Goal: Transaction & Acquisition: Purchase product/service

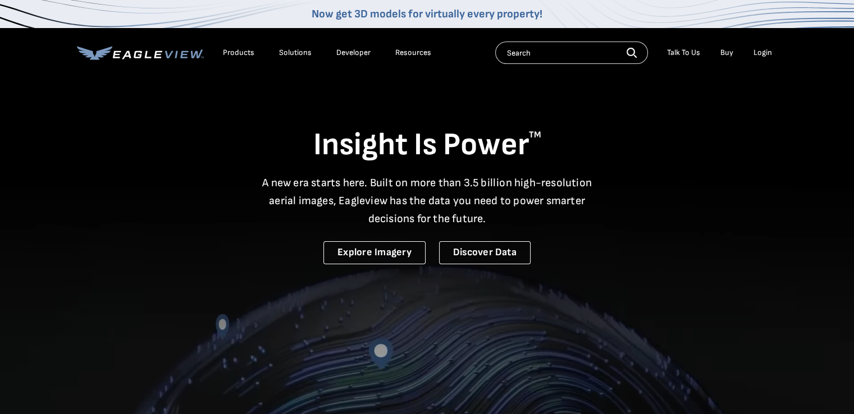
click at [759, 52] on div "Login" at bounding box center [762, 53] width 19 height 10
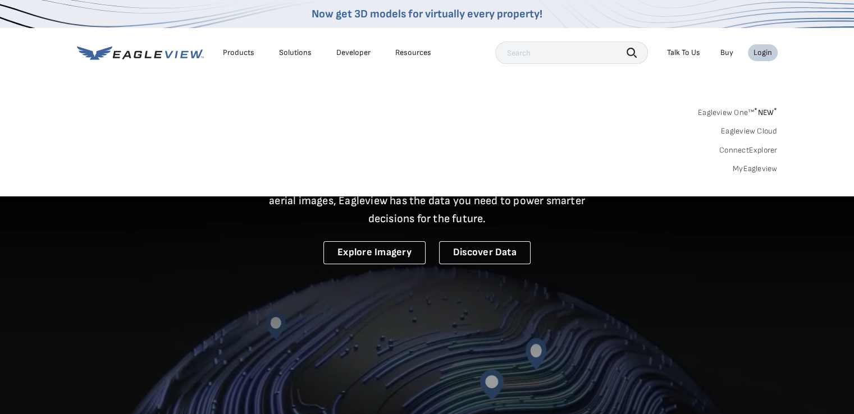
click at [748, 168] on link "MyEagleview" at bounding box center [755, 169] width 45 height 10
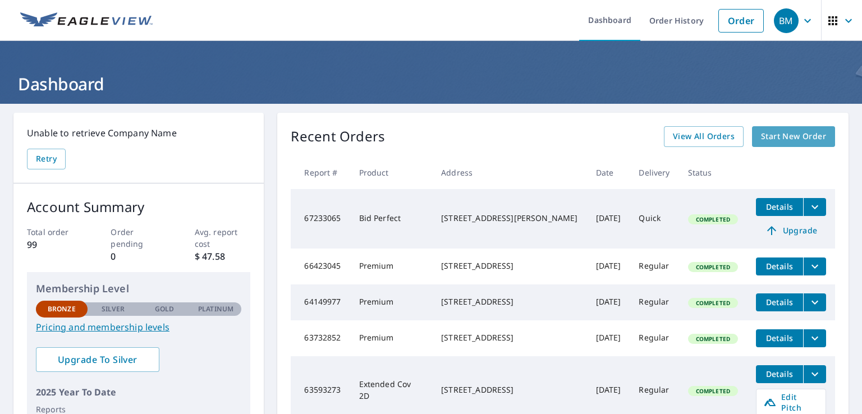
click at [784, 135] on span "Start New Order" at bounding box center [793, 137] width 65 height 14
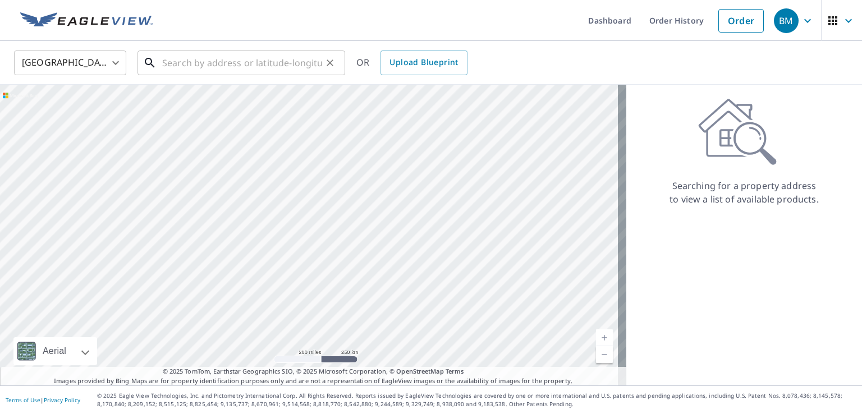
click at [198, 70] on input "text" at bounding box center [242, 62] width 160 height 31
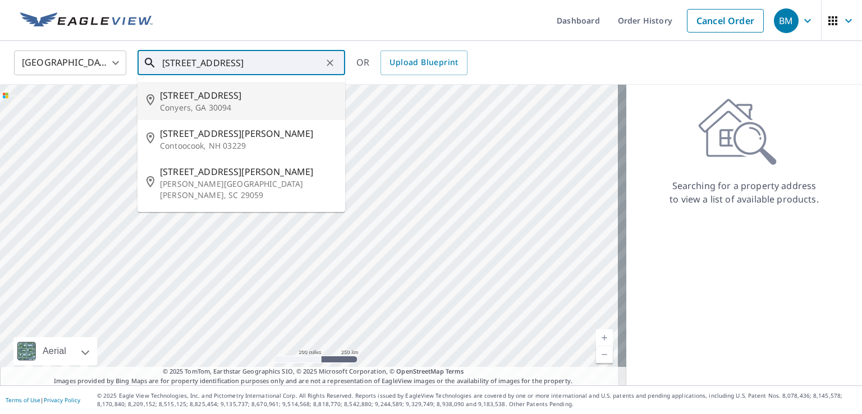
click at [212, 101] on span "[STREET_ADDRESS]" at bounding box center [248, 95] width 176 height 13
type input "[STREET_ADDRESS]"
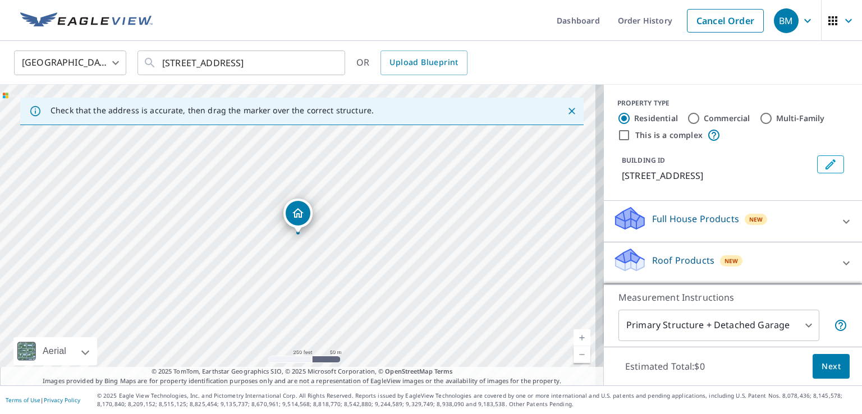
click at [656, 260] on p "Roof Products" at bounding box center [683, 260] width 62 height 13
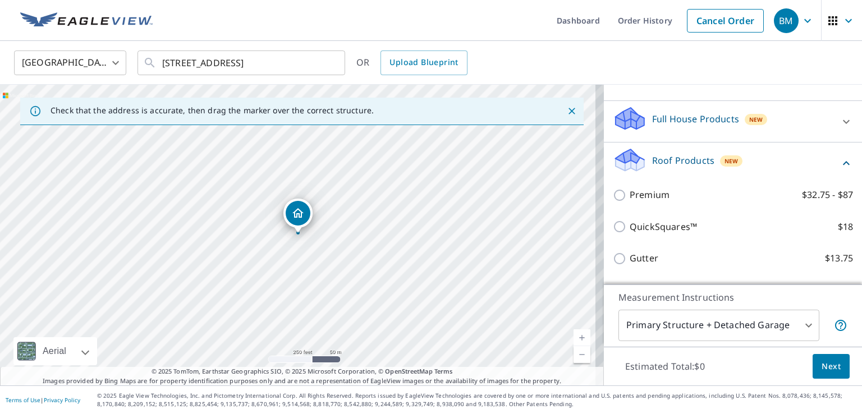
scroll to position [112, 0]
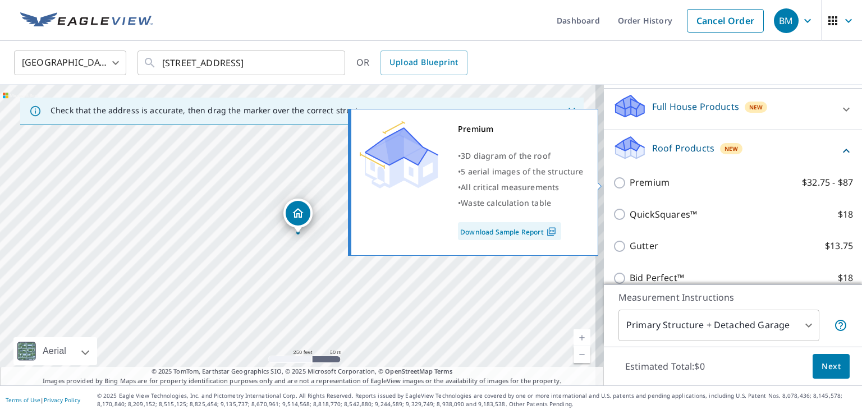
click at [613, 179] on input "Premium $32.75 - $87" at bounding box center [621, 182] width 17 height 13
checkbox input "true"
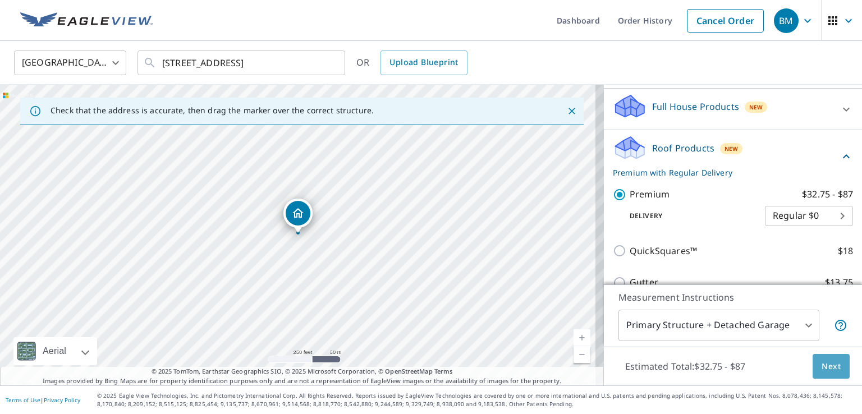
click at [822, 362] on span "Next" at bounding box center [831, 367] width 19 height 14
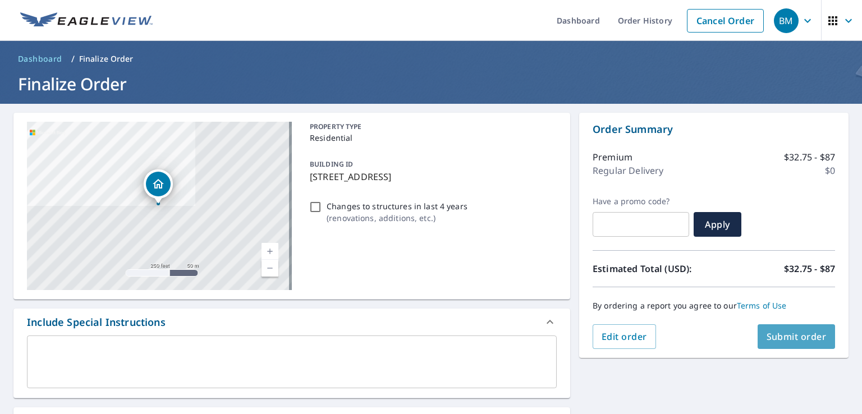
click at [792, 335] on span "Submit order" at bounding box center [797, 337] width 60 height 12
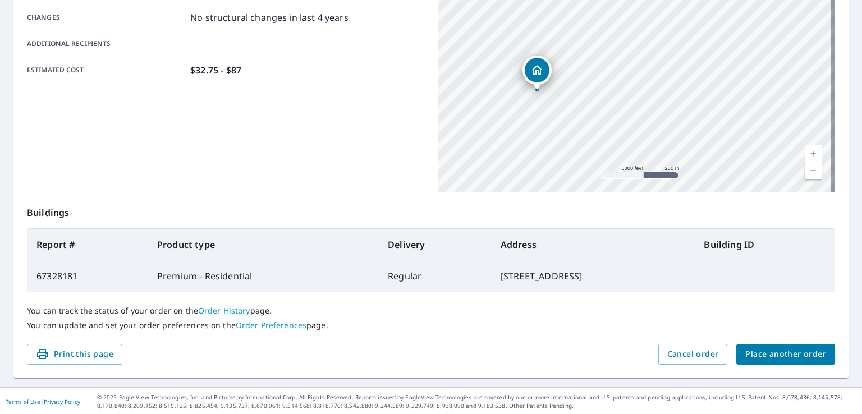
scroll to position [246, 0]
